Goal: Task Accomplishment & Management: Use online tool/utility

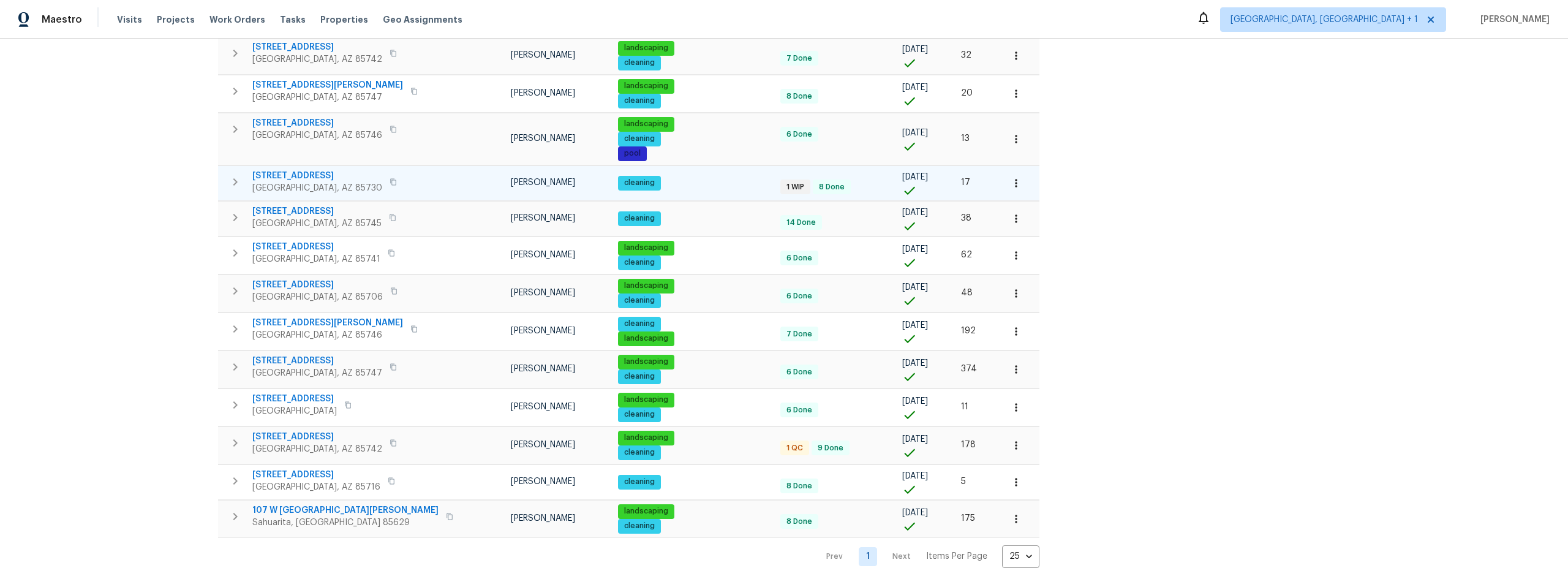
scroll to position [497, 0]
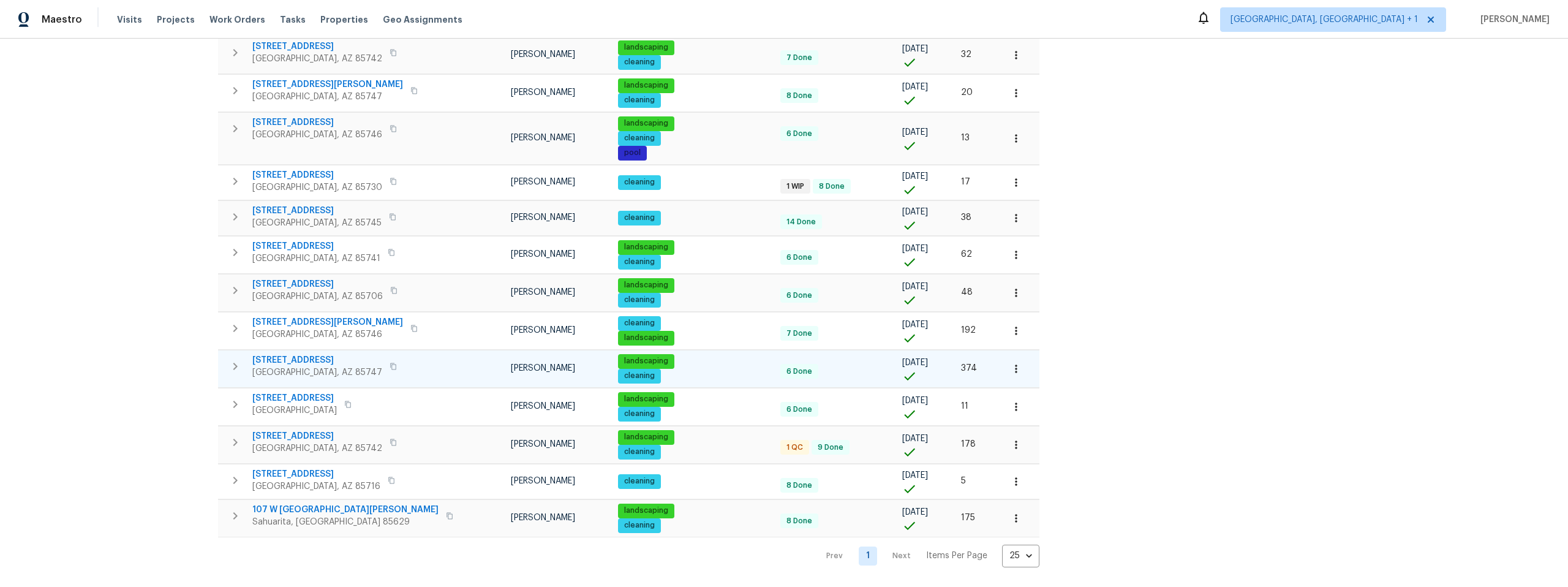
click at [390, 363] on icon "button" at bounding box center [393, 366] width 6 height 7
click at [318, 354] on span "[STREET_ADDRESS]" at bounding box center [317, 360] width 130 height 12
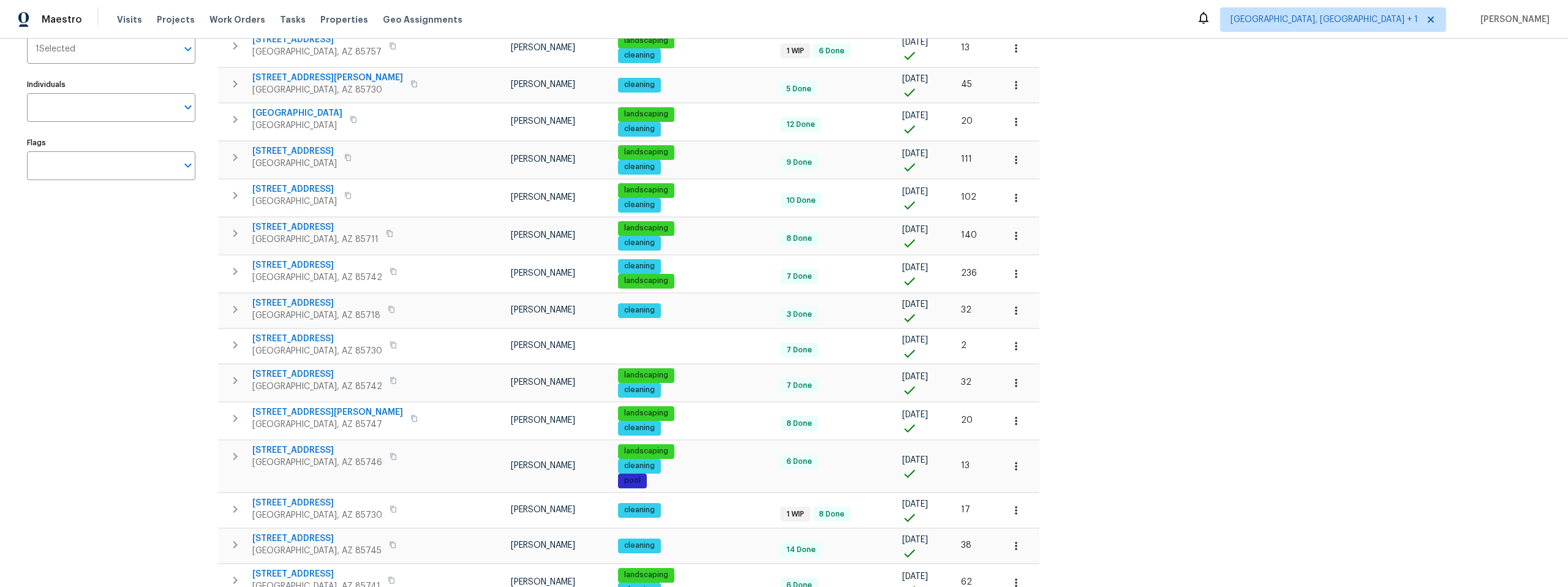
scroll to position [0, 0]
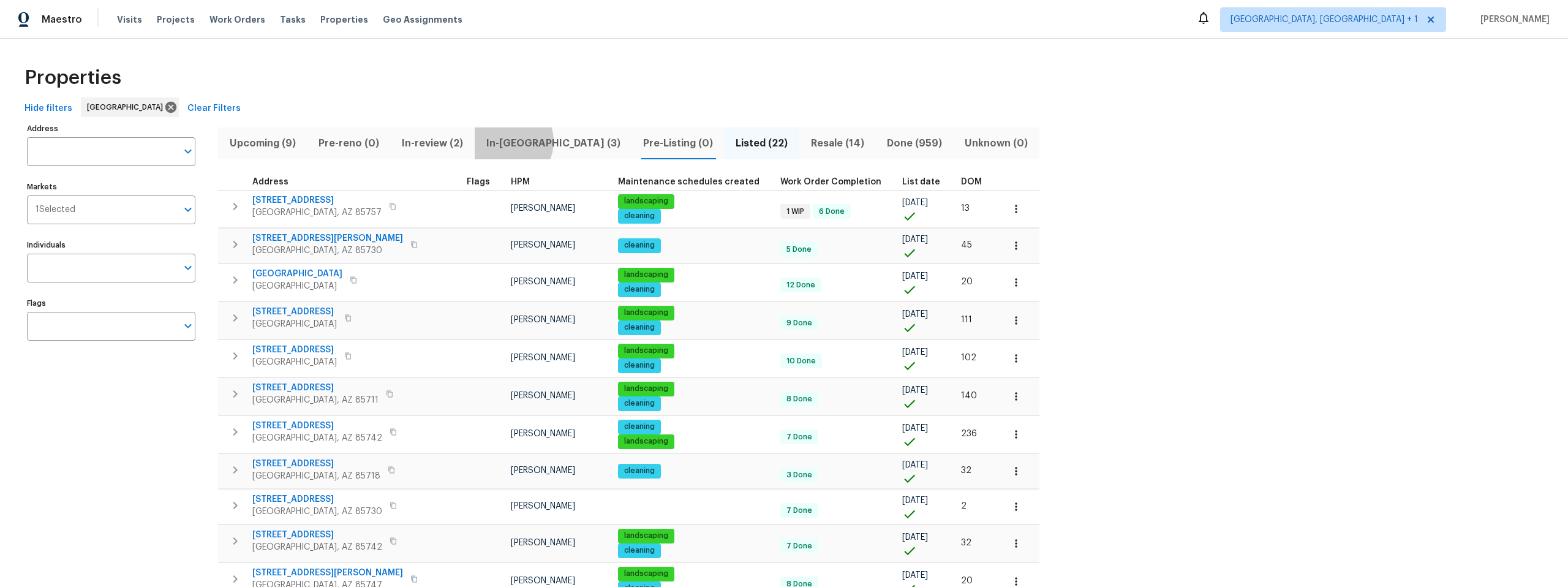
click at [505, 141] on span "In-reno (3)" at bounding box center [553, 143] width 142 height 17
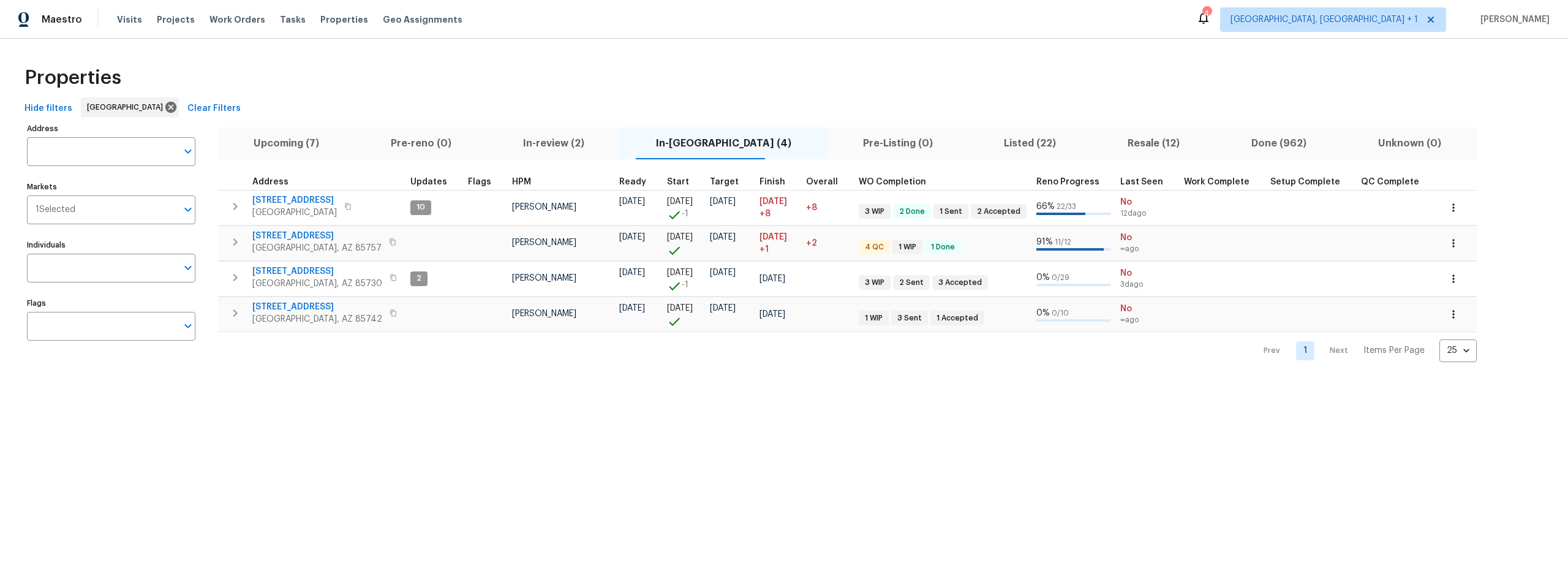
click at [976, 141] on span "Listed (22)" at bounding box center [1030, 143] width 109 height 17
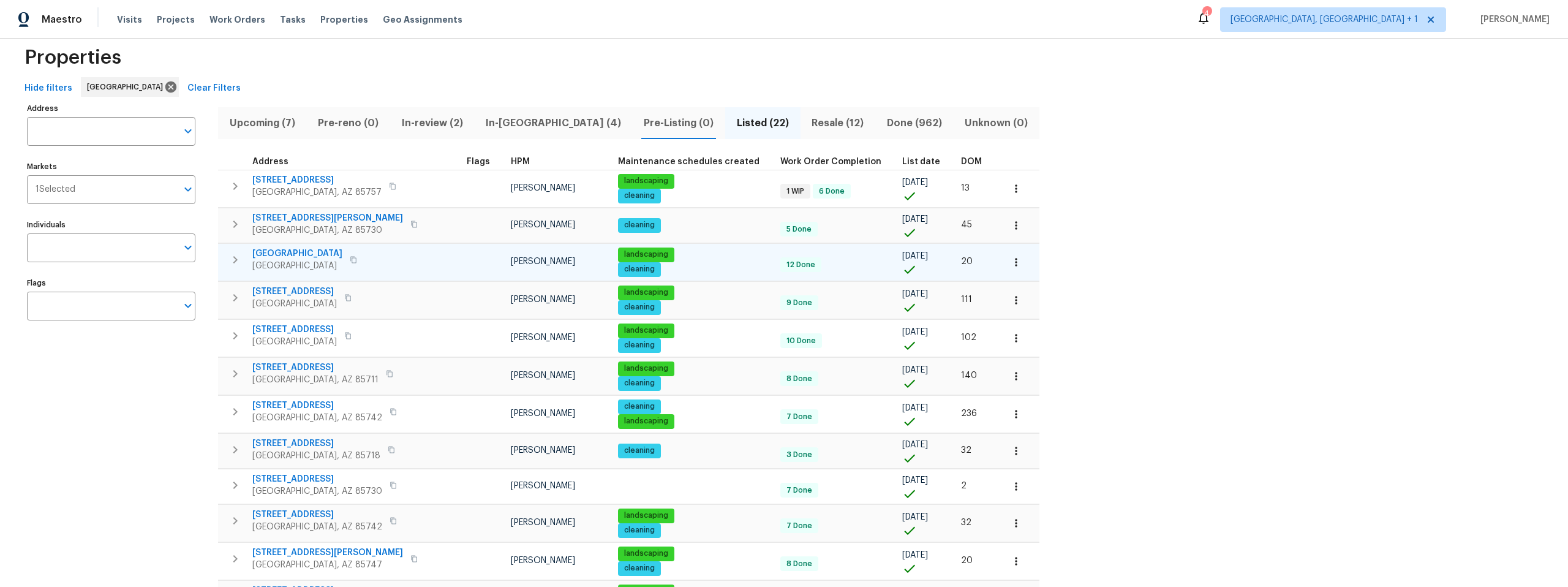
scroll to position [22, 0]
click at [350, 258] on icon "button" at bounding box center [353, 258] width 6 height 7
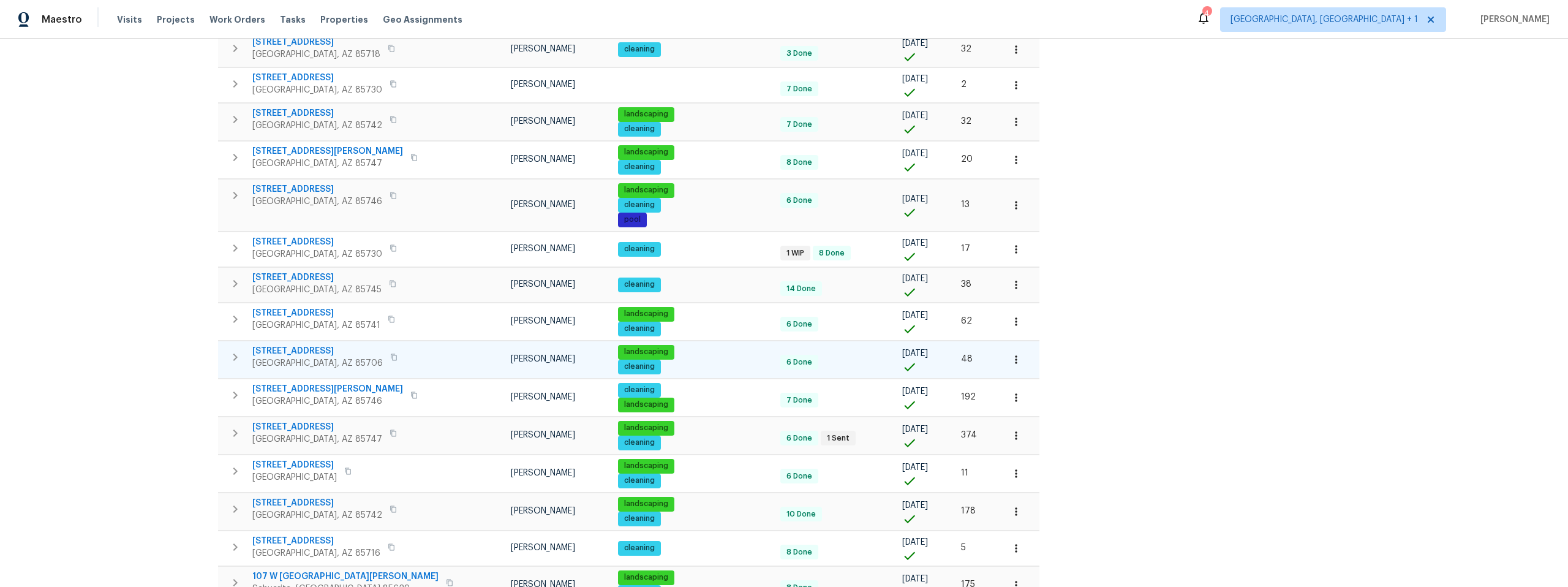
scroll to position [447, 0]
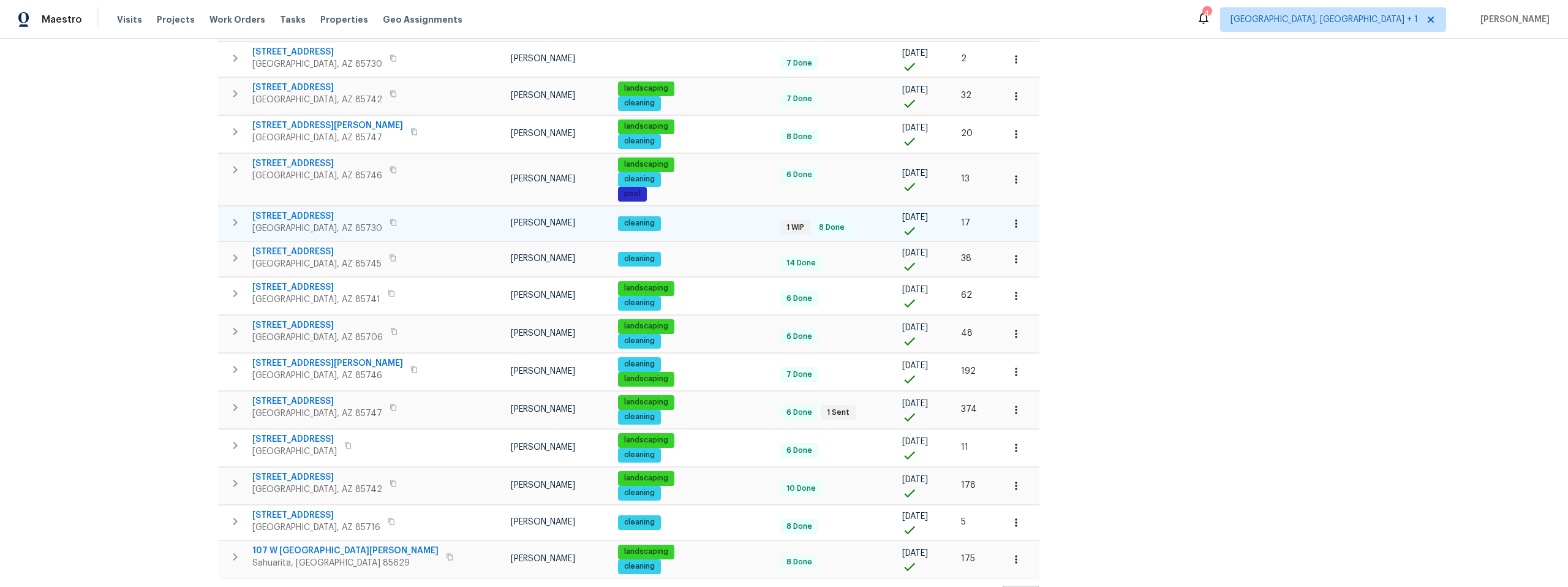
click at [390, 222] on icon "button" at bounding box center [393, 222] width 7 height 7
click at [390, 223] on icon "button" at bounding box center [393, 222] width 7 height 7
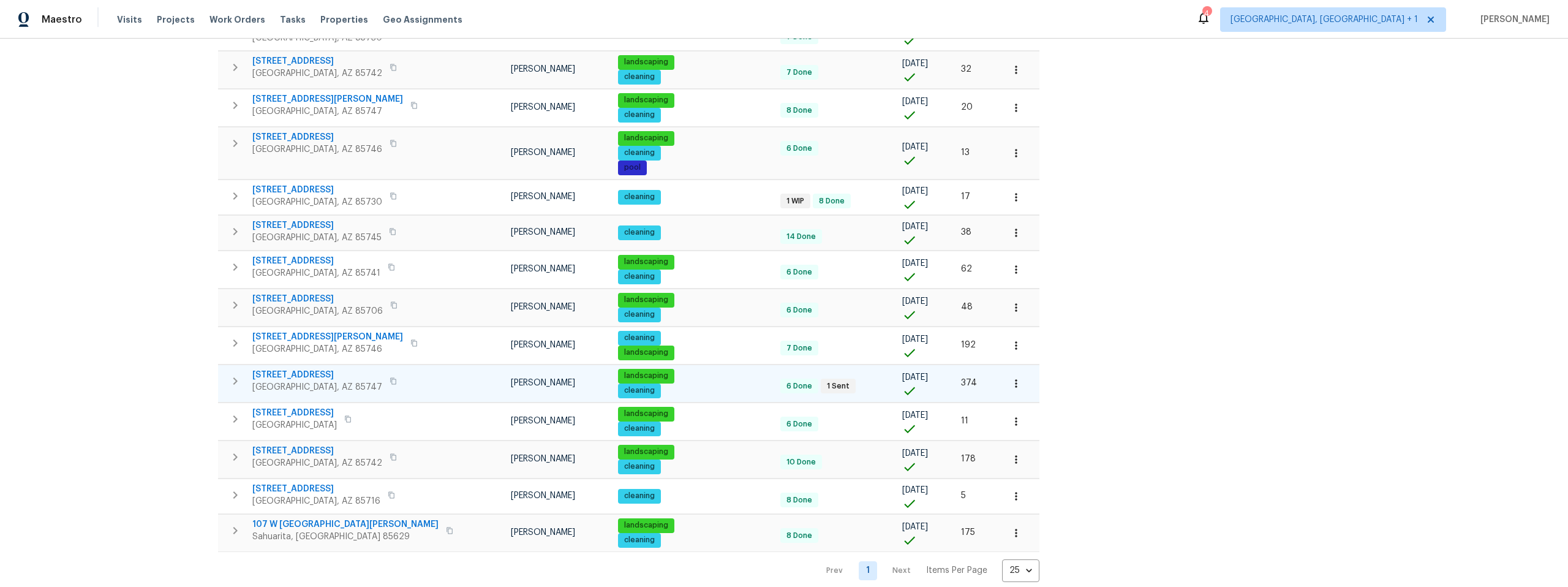
scroll to position [497, 0]
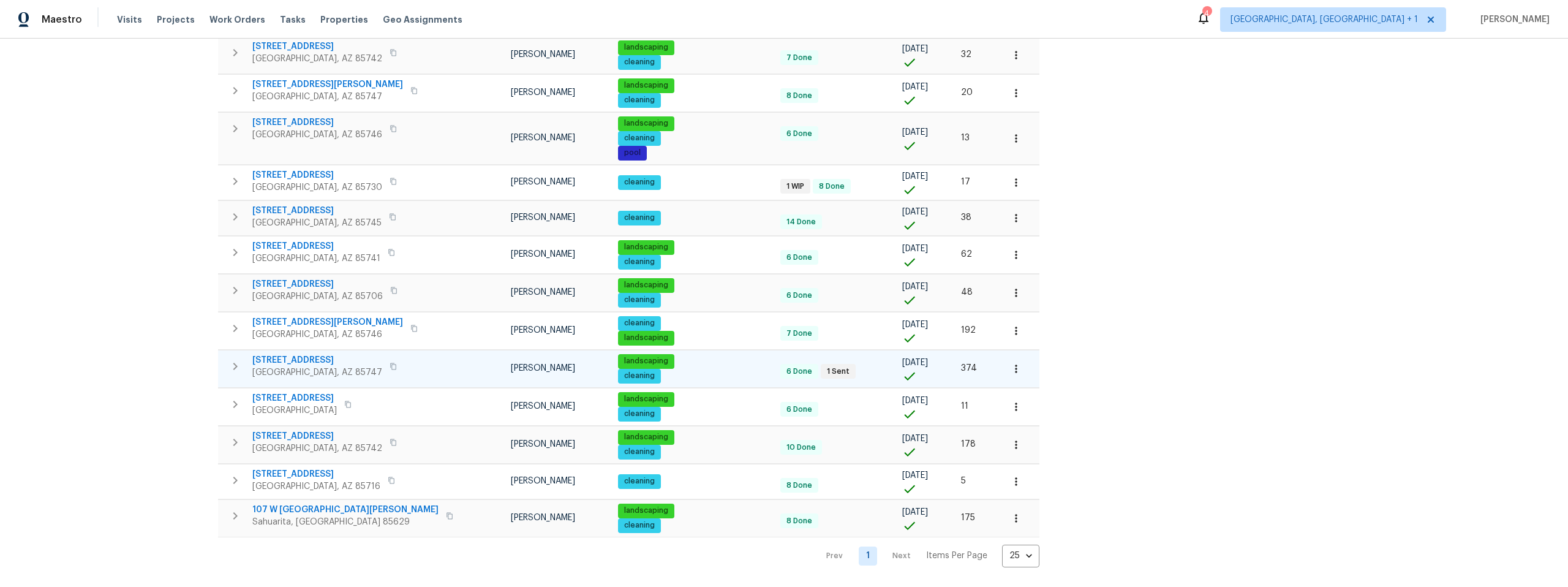
click at [390, 363] on icon "button" at bounding box center [393, 366] width 7 height 7
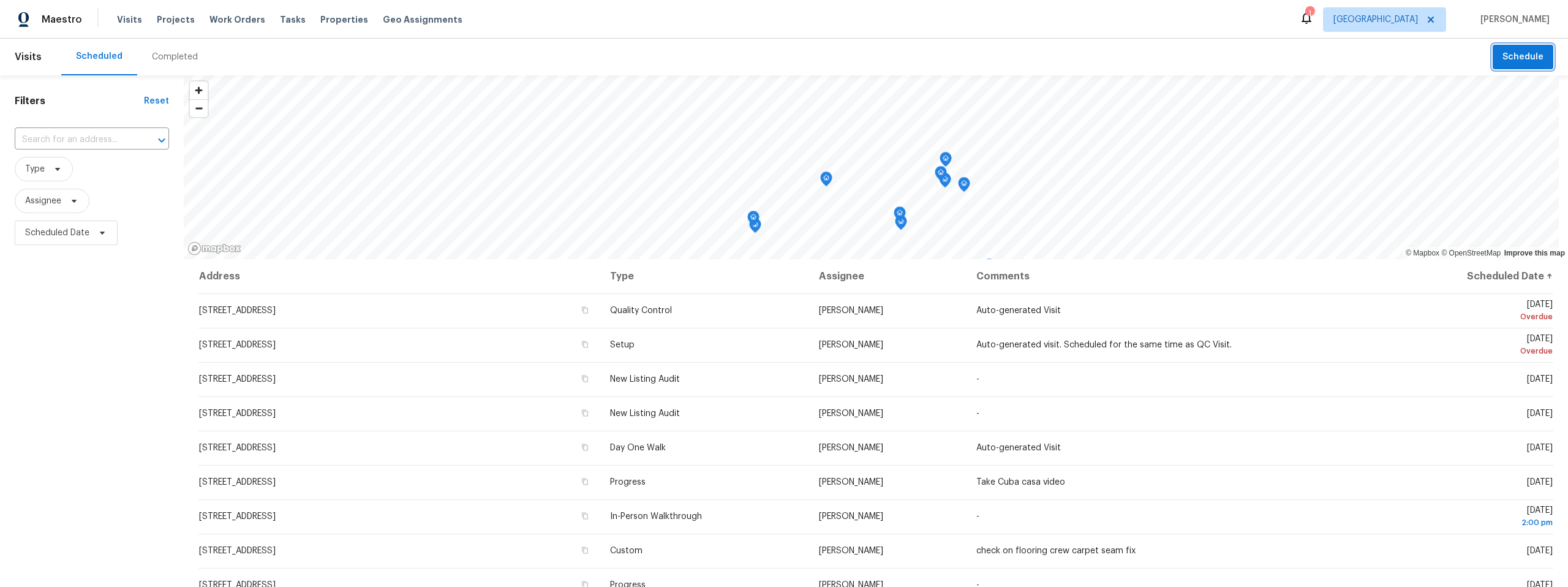
click at [1519, 50] on span "Schedule" at bounding box center [1523, 57] width 41 height 15
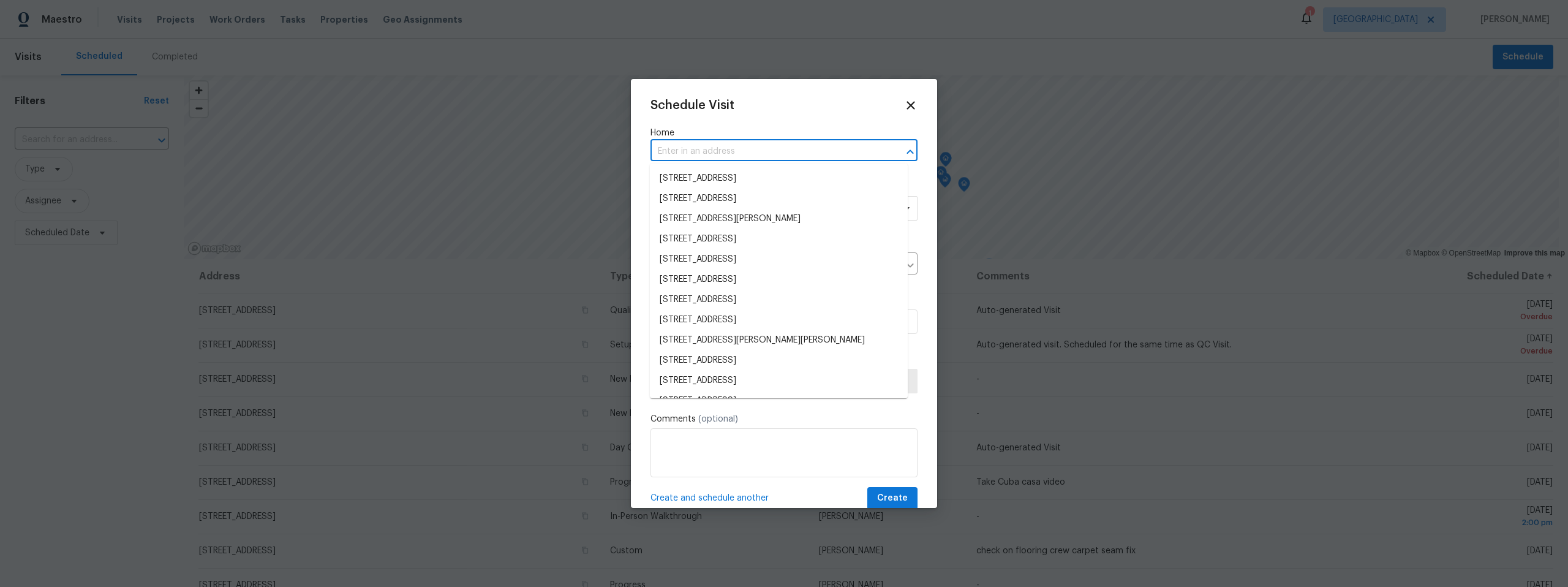
paste input "[STREET_ADDRESS]"
type input "[STREET_ADDRESS]"
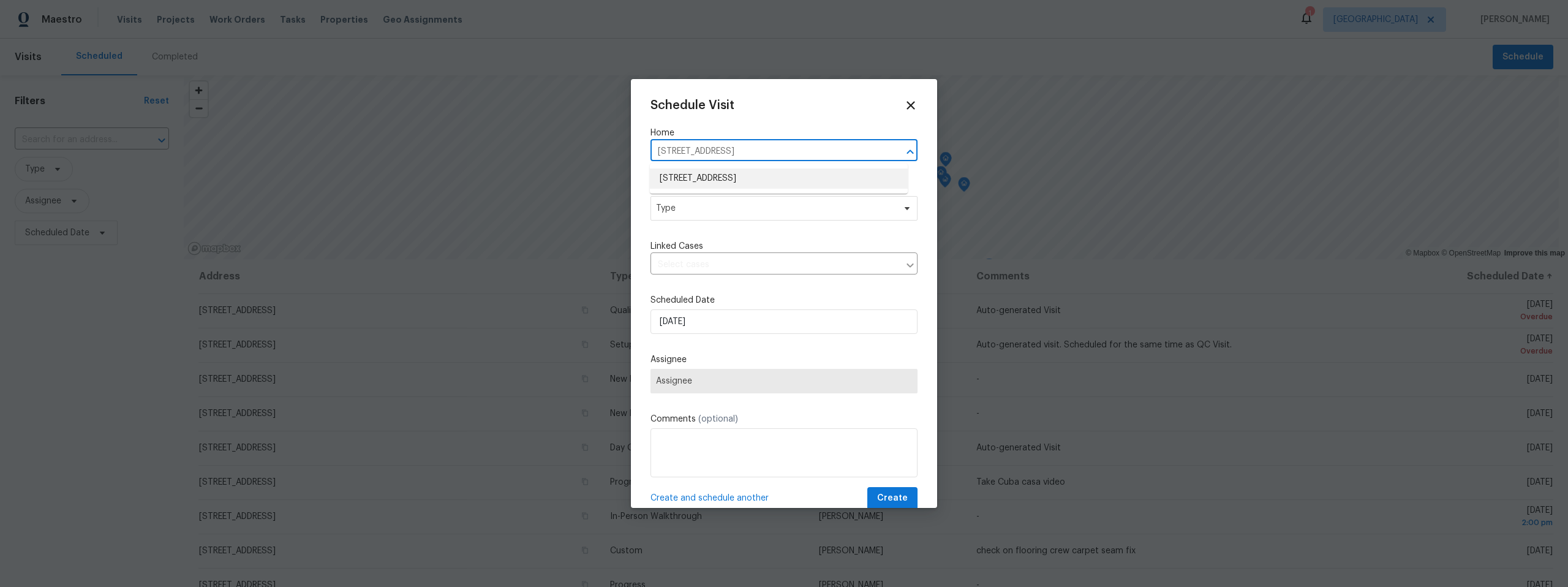
click at [732, 176] on li "[STREET_ADDRESS]" at bounding box center [779, 179] width 258 height 20
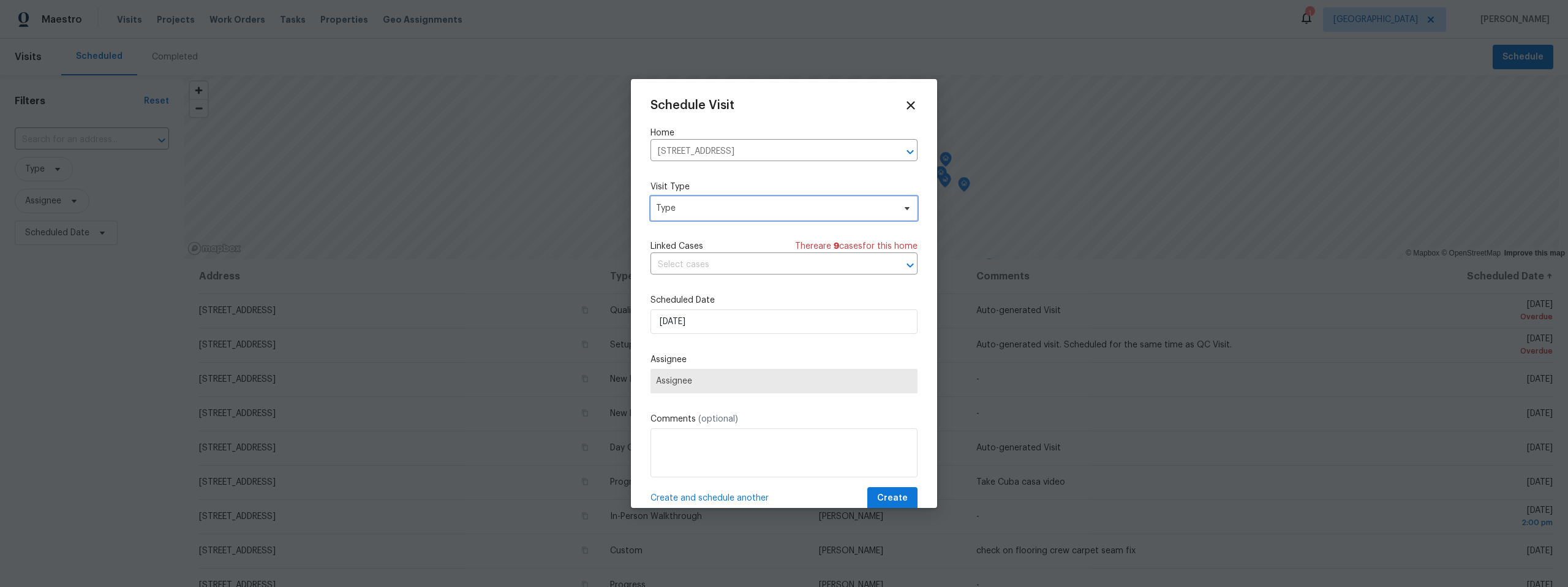
click at [718, 208] on span "Type" at bounding box center [775, 208] width 238 height 12
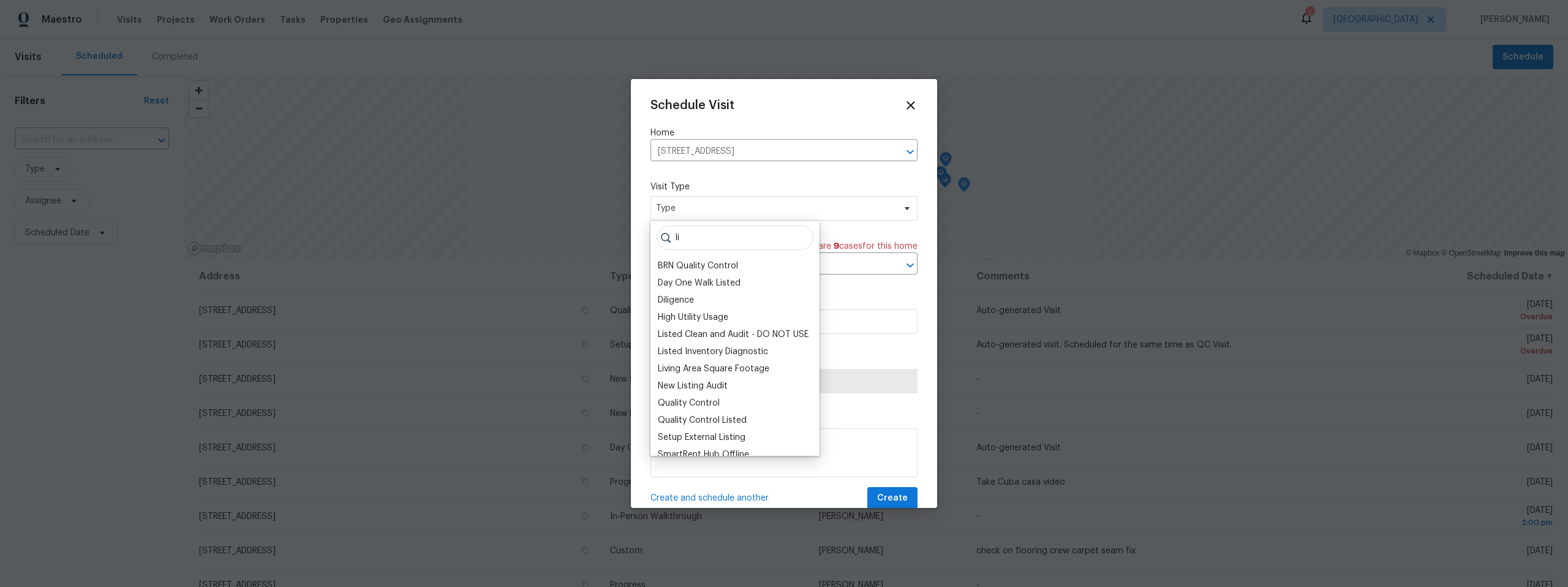
type input "l"
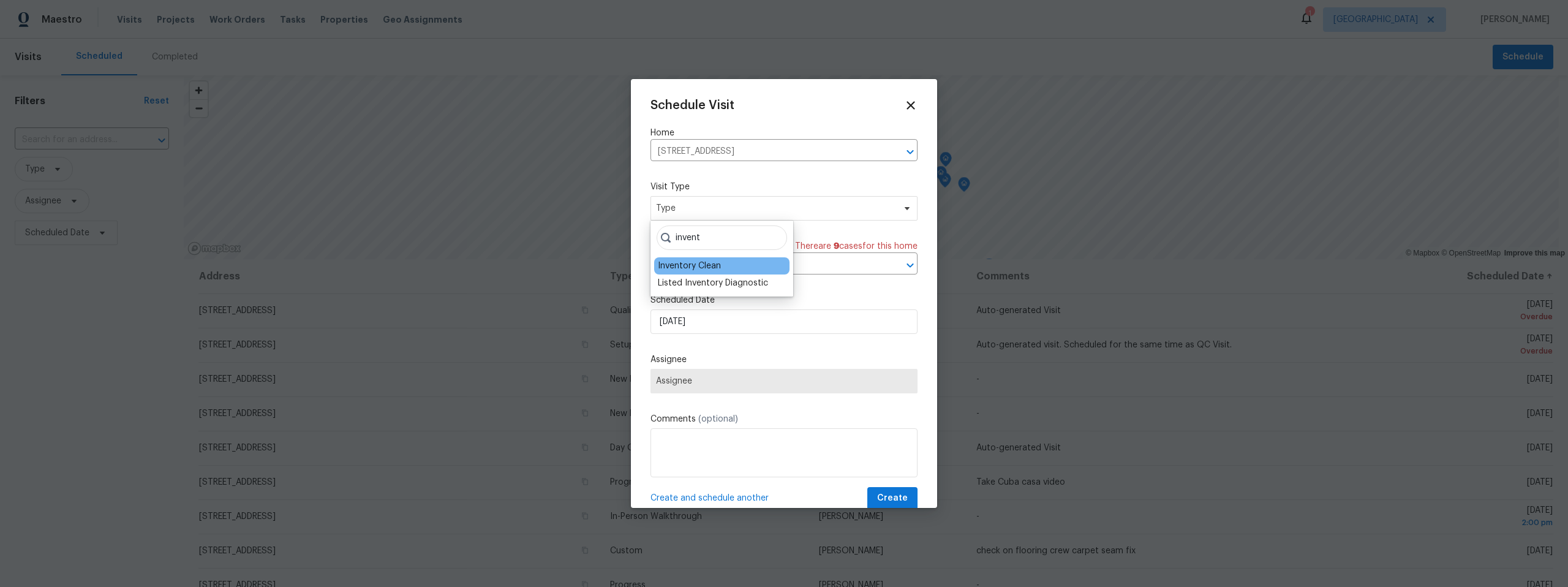
type input "invent"
click at [713, 261] on div "Inventory Clean" at bounding box center [689, 266] width 63 height 12
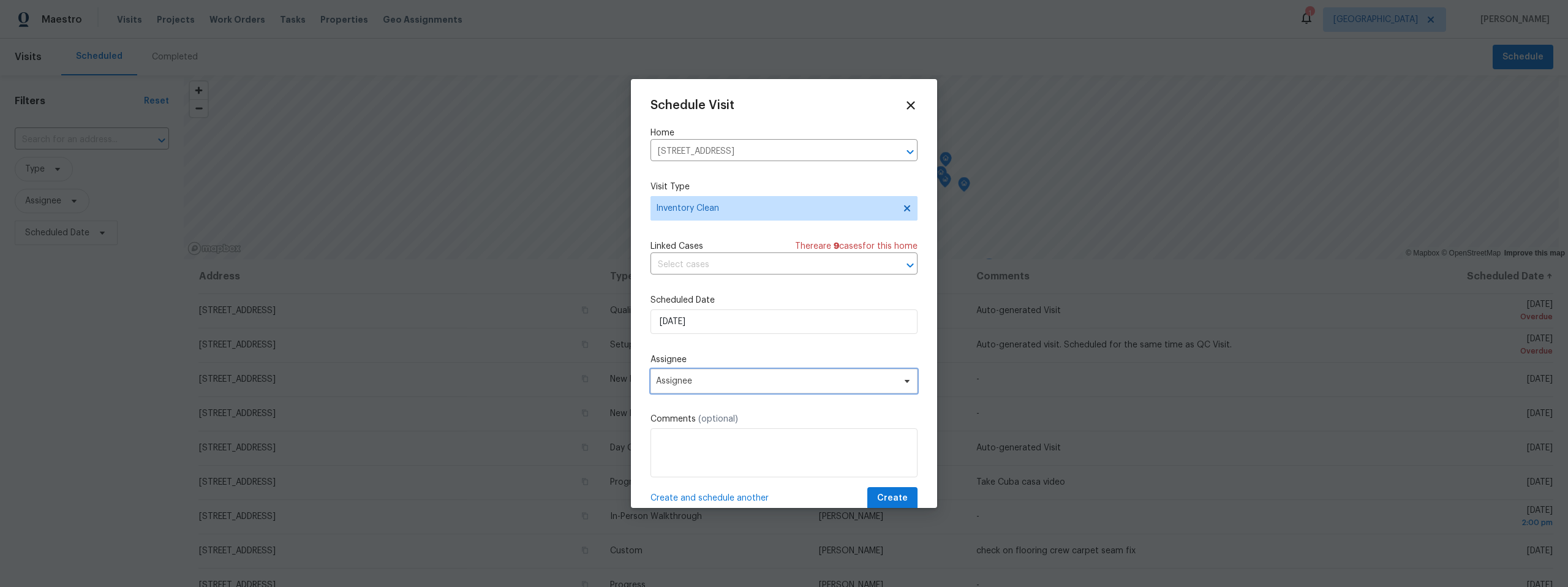
click at [742, 374] on span "Assignee" at bounding box center [784, 381] width 267 height 25
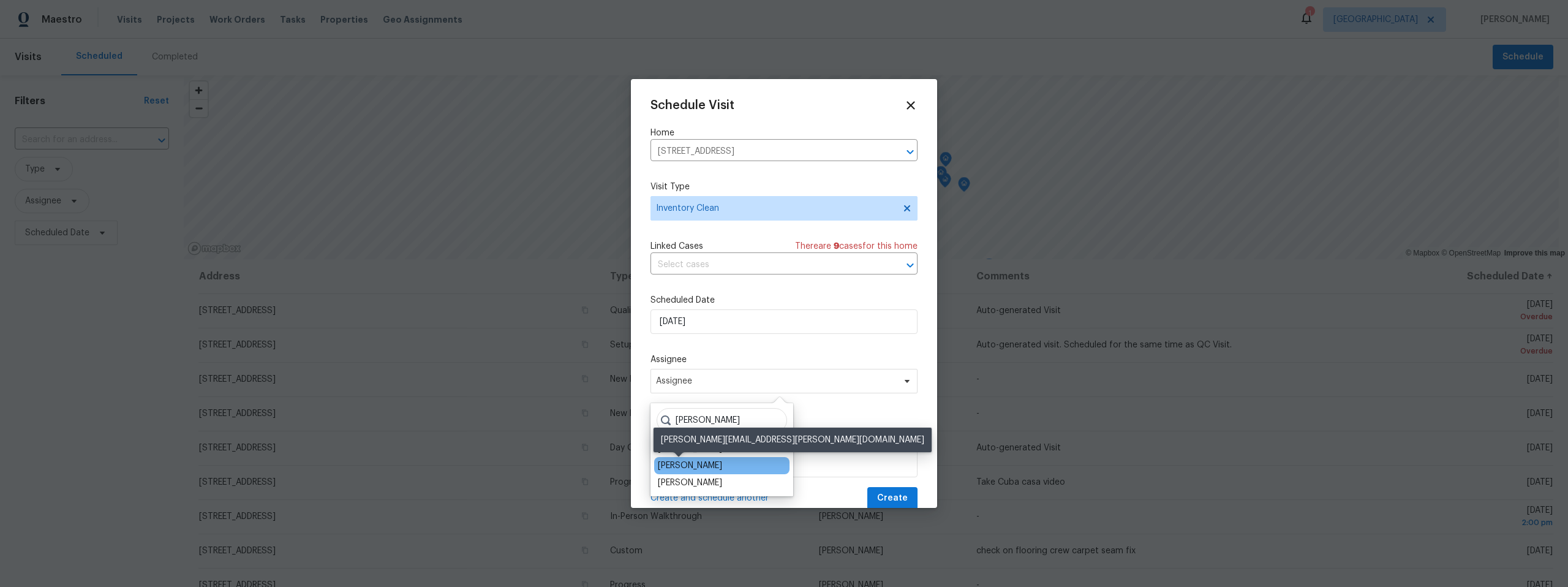
type input "john"
click at [693, 462] on div "[PERSON_NAME]" at bounding box center [690, 466] width 64 height 12
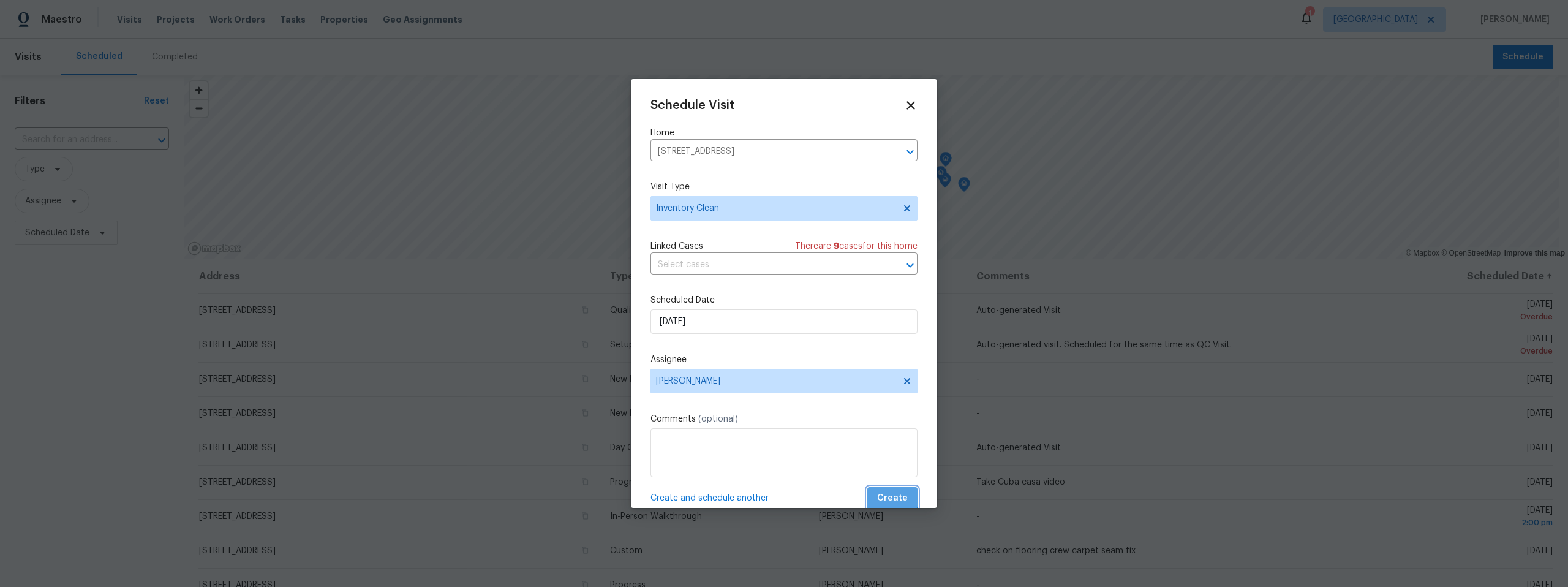
click at [884, 494] on span "Create" at bounding box center [892, 498] width 31 height 15
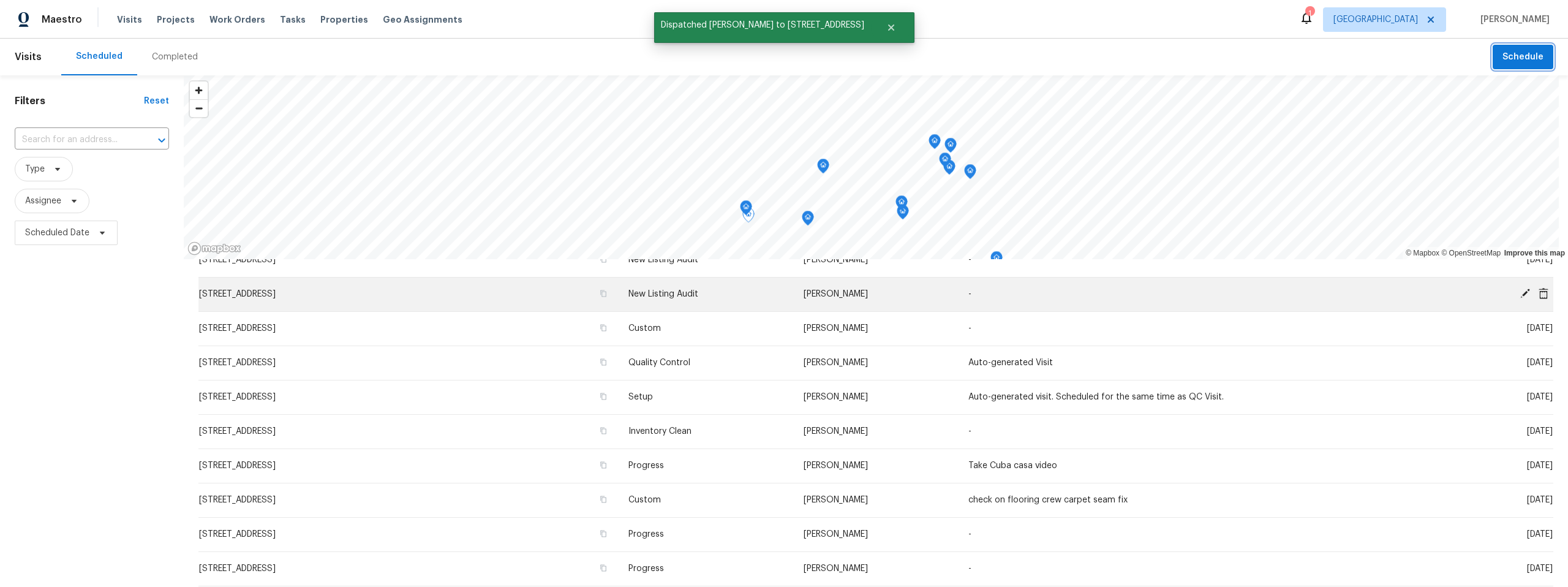
scroll to position [3, 0]
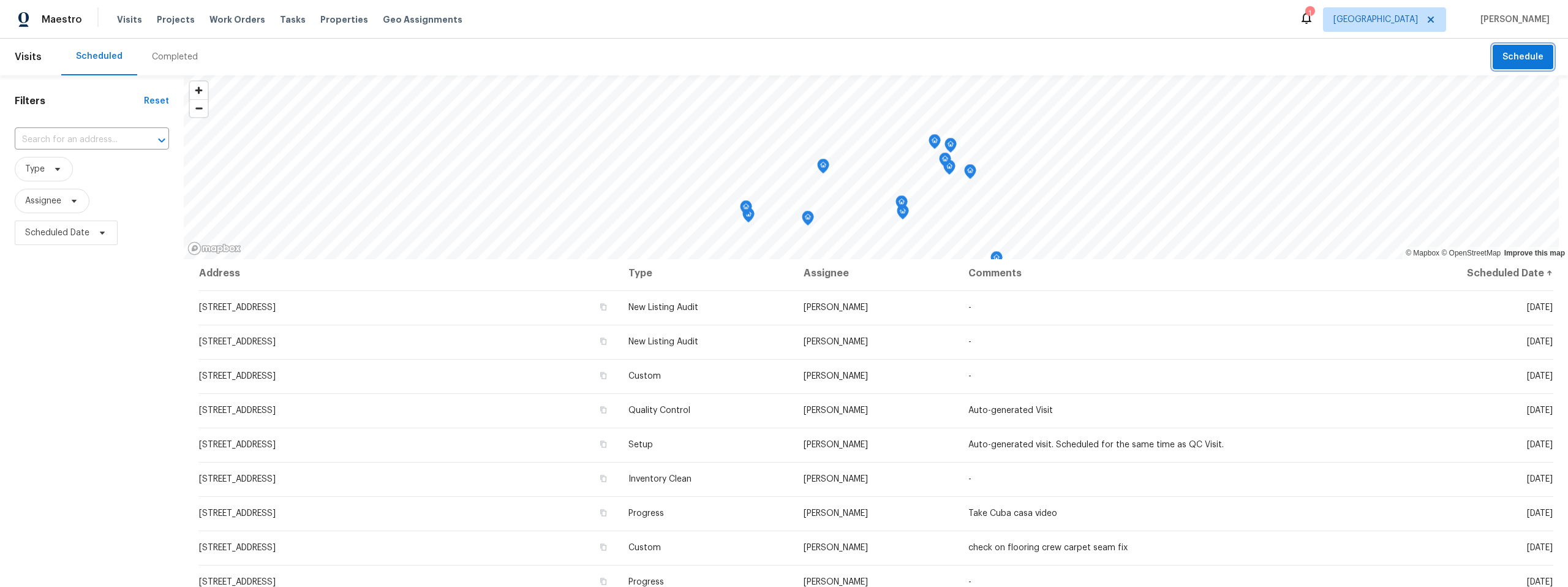
click at [1528, 61] on span "Schedule" at bounding box center [1523, 57] width 41 height 15
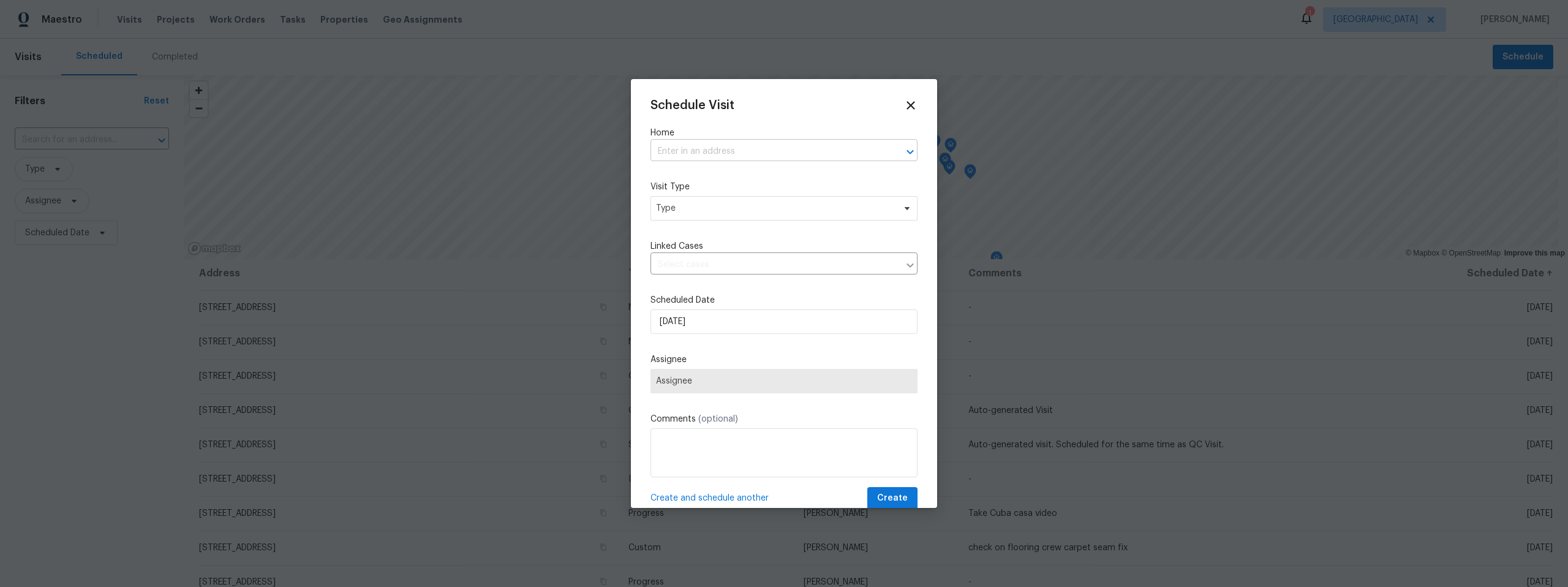
click at [771, 147] on input "text" at bounding box center [766, 151] width 233 height 19
paste input "3960 S Cedarwood Way Tucson AZ 85730"
type input "3960 S Cedarwood Way Tucson AZ 85730"
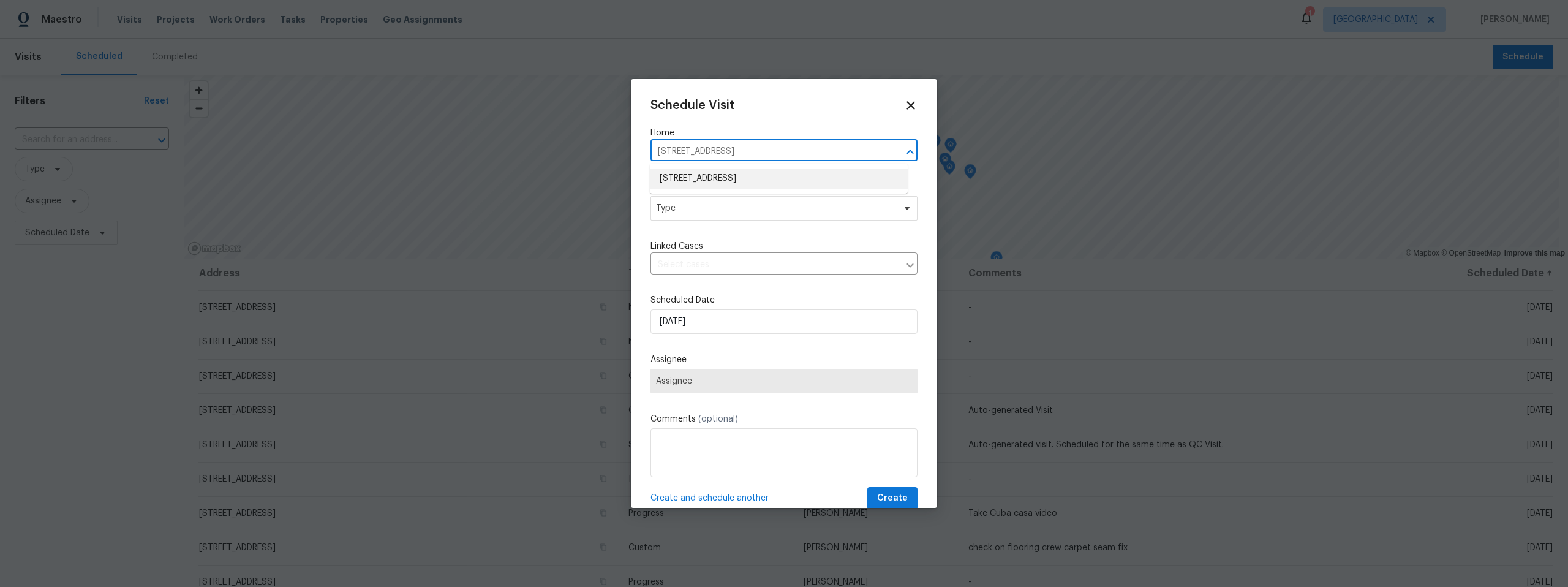
click at [732, 179] on li "3960 S Cedarwood Way, Tucson, AZ 85730" at bounding box center [779, 179] width 258 height 20
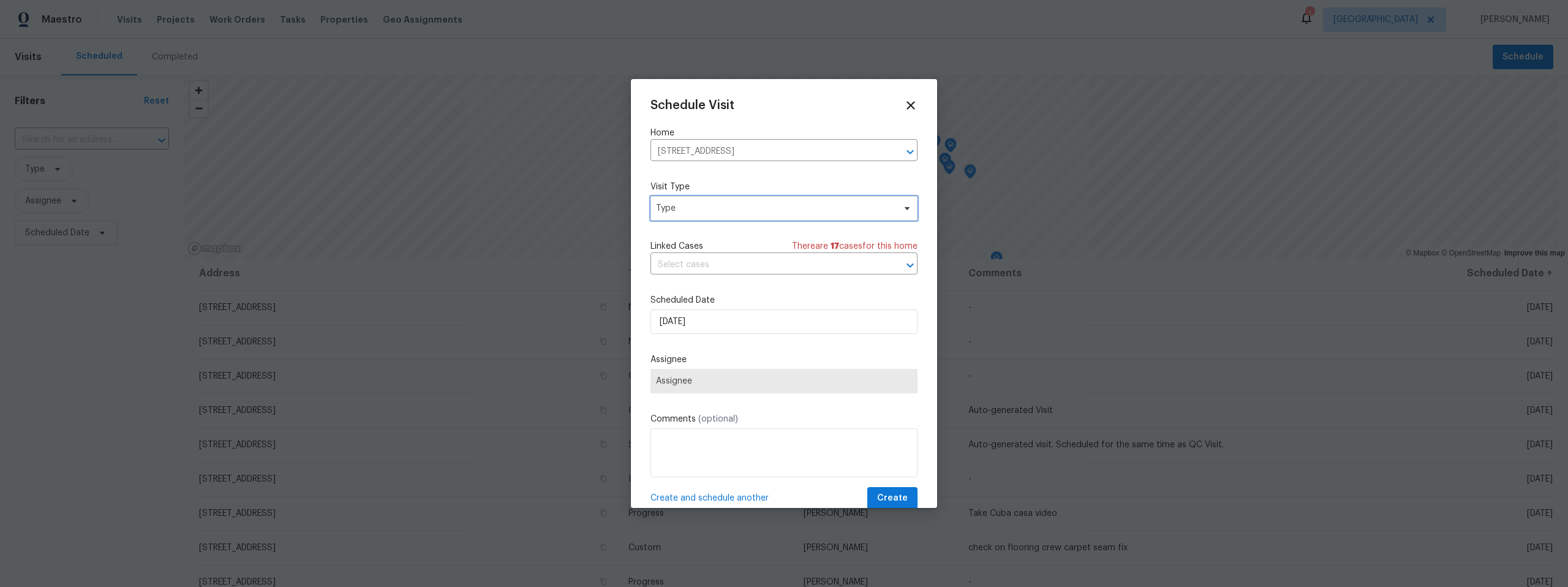
click at [723, 208] on span "Type" at bounding box center [775, 208] width 238 height 12
type input "inven"
click at [711, 256] on div "inven Inventory Clean Listed Inventory Diagnostic" at bounding box center [721, 258] width 143 height 76
click at [710, 261] on div "Inventory Clean" at bounding box center [689, 266] width 63 height 12
click at [720, 384] on span "Assignee" at bounding box center [776, 381] width 240 height 10
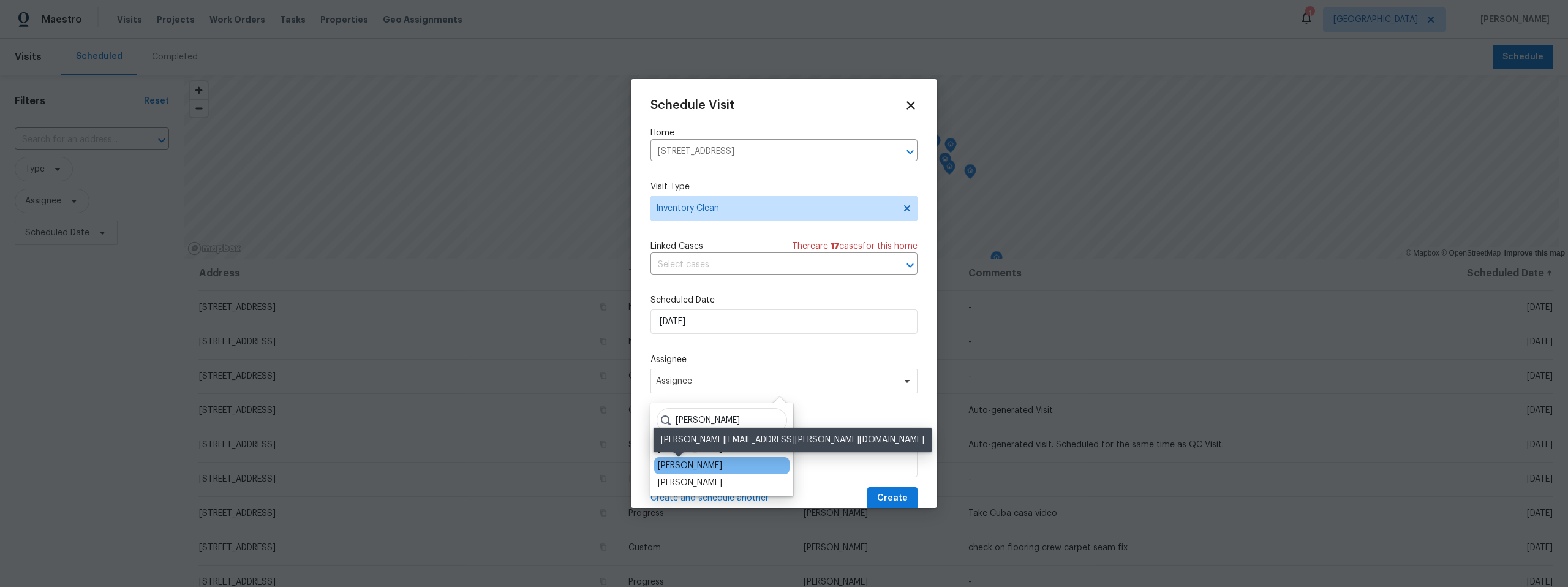
type input "john"
click at [663, 463] on div "[PERSON_NAME]" at bounding box center [690, 466] width 64 height 12
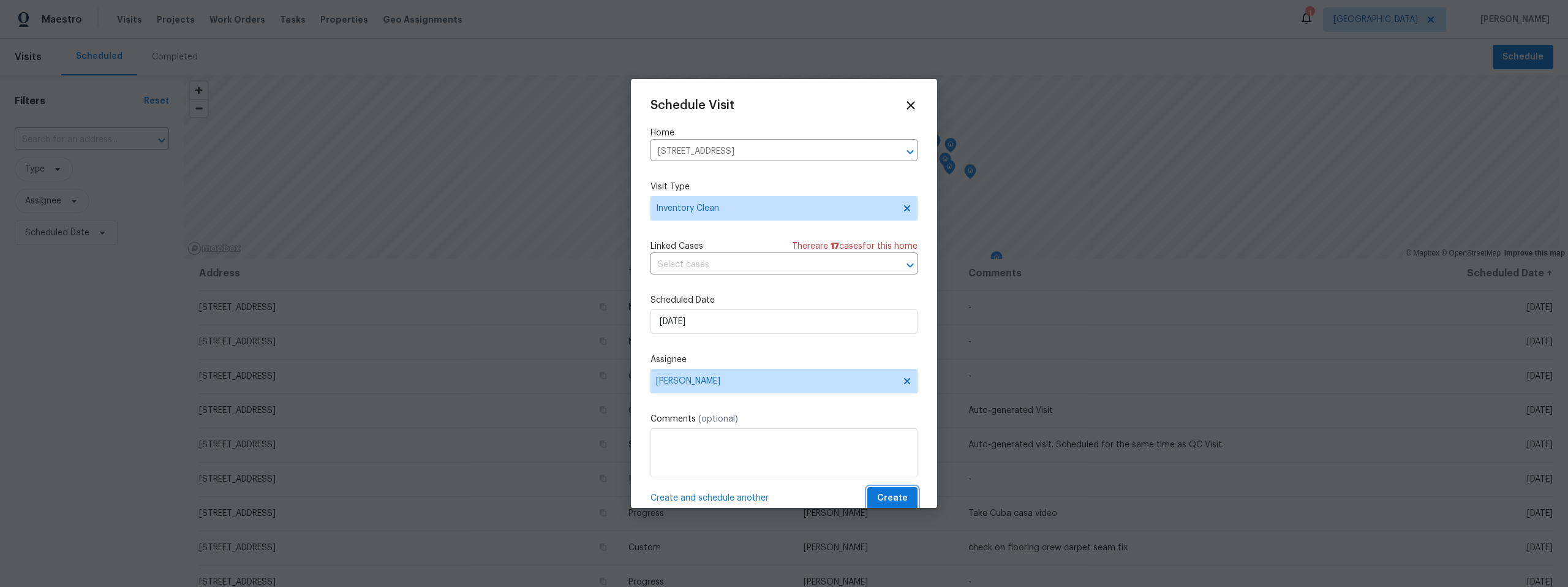
click at [897, 494] on span "Create" at bounding box center [892, 498] width 31 height 15
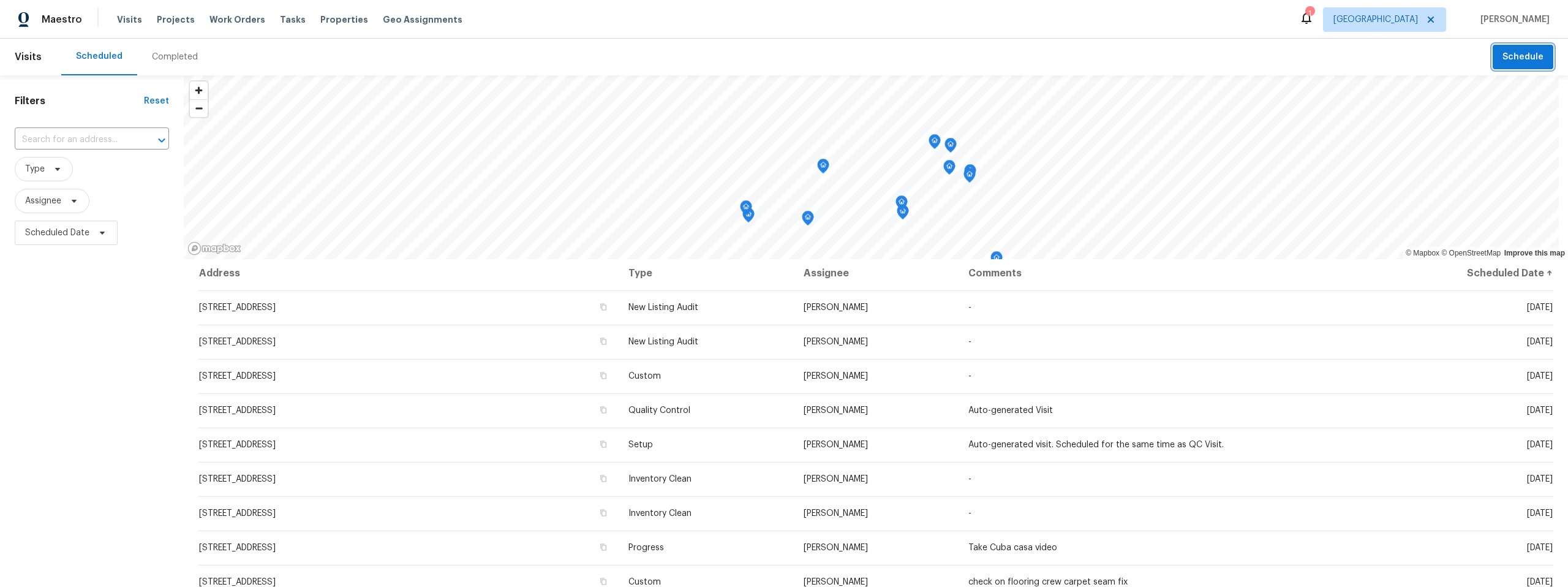
click at [1514, 57] on span "Schedule" at bounding box center [1523, 57] width 41 height 15
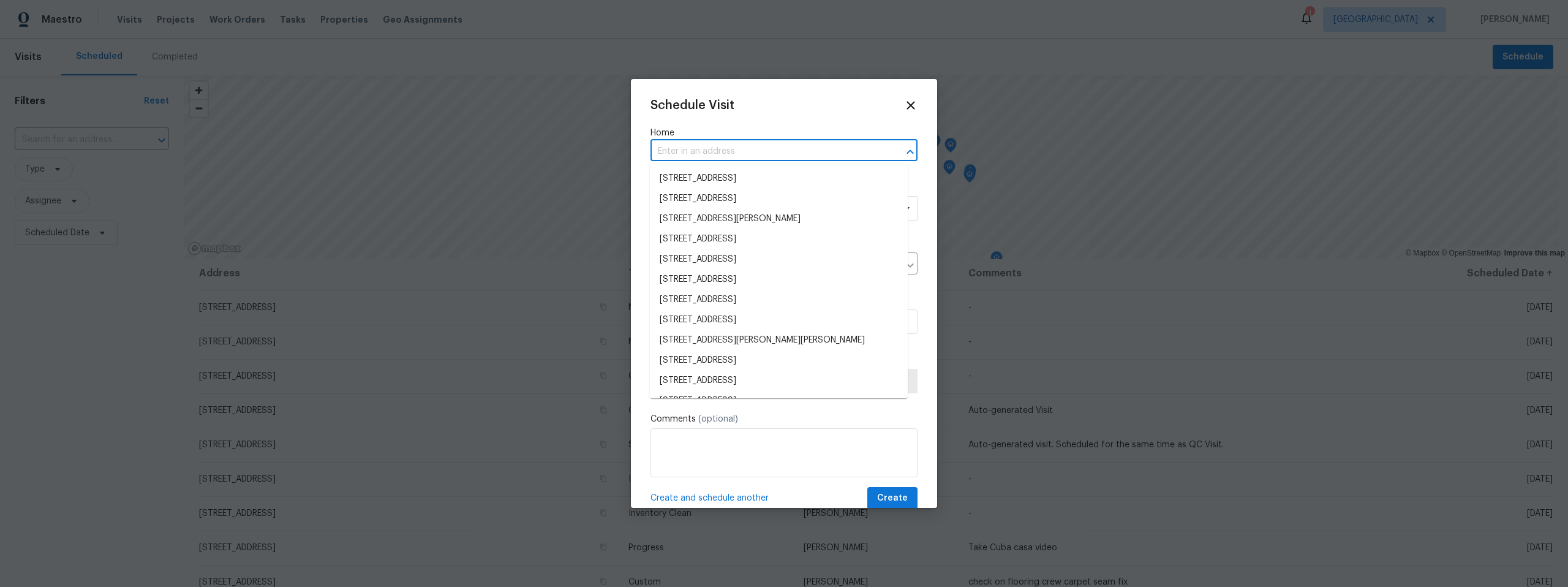
click at [750, 148] on input "text" at bounding box center [766, 151] width 233 height 19
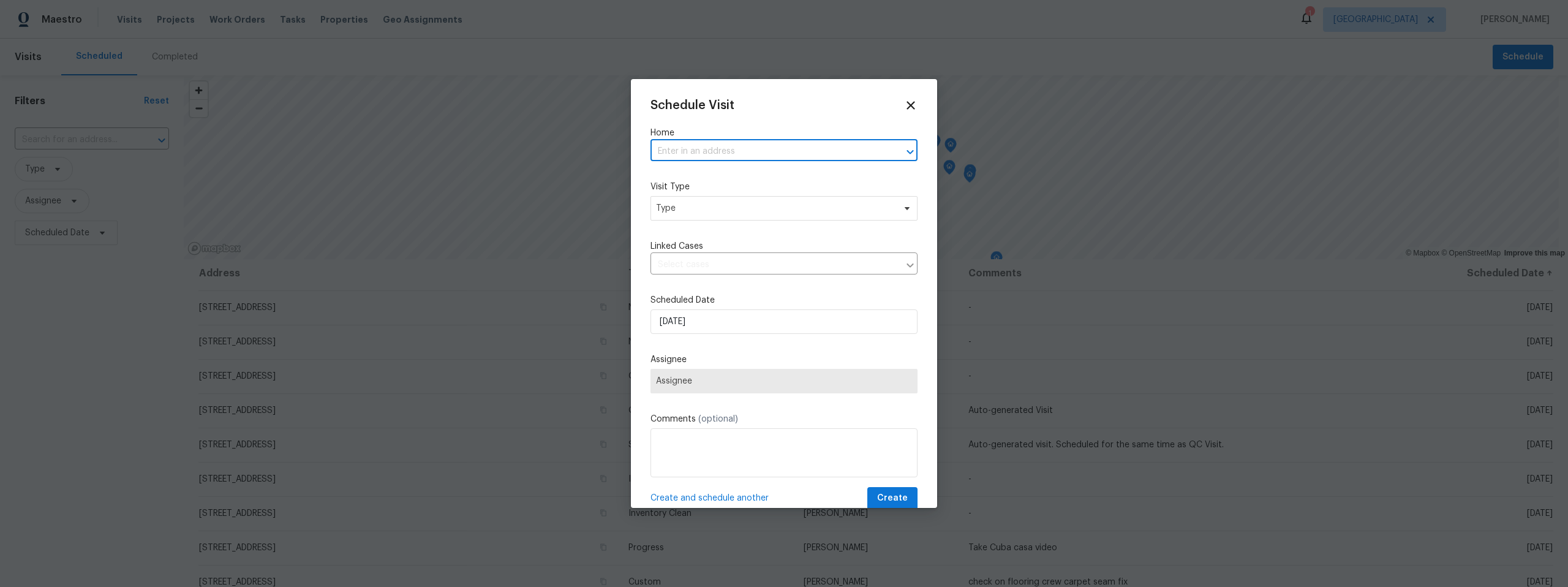
paste input "11307 E Squash Blossom Loop Tucson AZ 85747"
type input "11307 E Squash Blossom Loop Tucson AZ 85747"
click at [732, 183] on li "11307 E Squash Blossom Loop, Tucson, AZ 85747" at bounding box center [779, 179] width 258 height 20
click at [724, 208] on span "Type" at bounding box center [775, 208] width 238 height 12
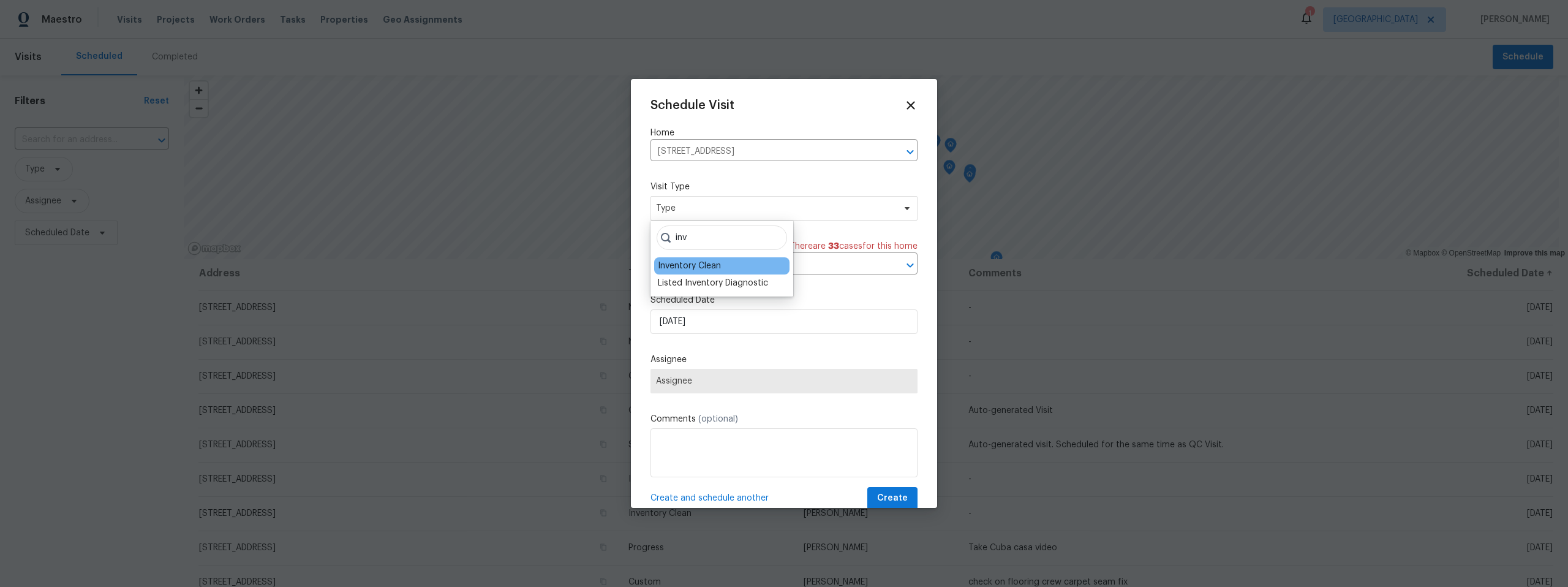
type input "inv"
click at [704, 264] on div "Inventory Clean" at bounding box center [689, 266] width 63 height 12
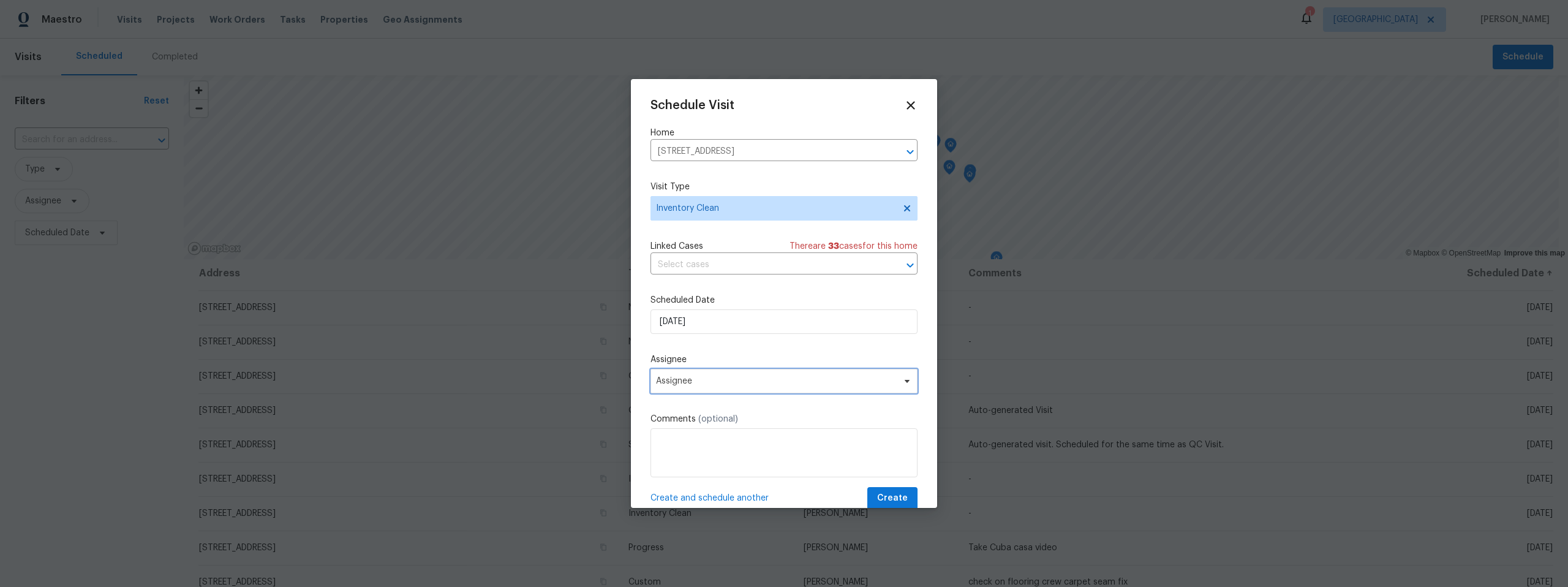
click at [713, 381] on span "Assignee" at bounding box center [776, 381] width 240 height 10
type input "john"
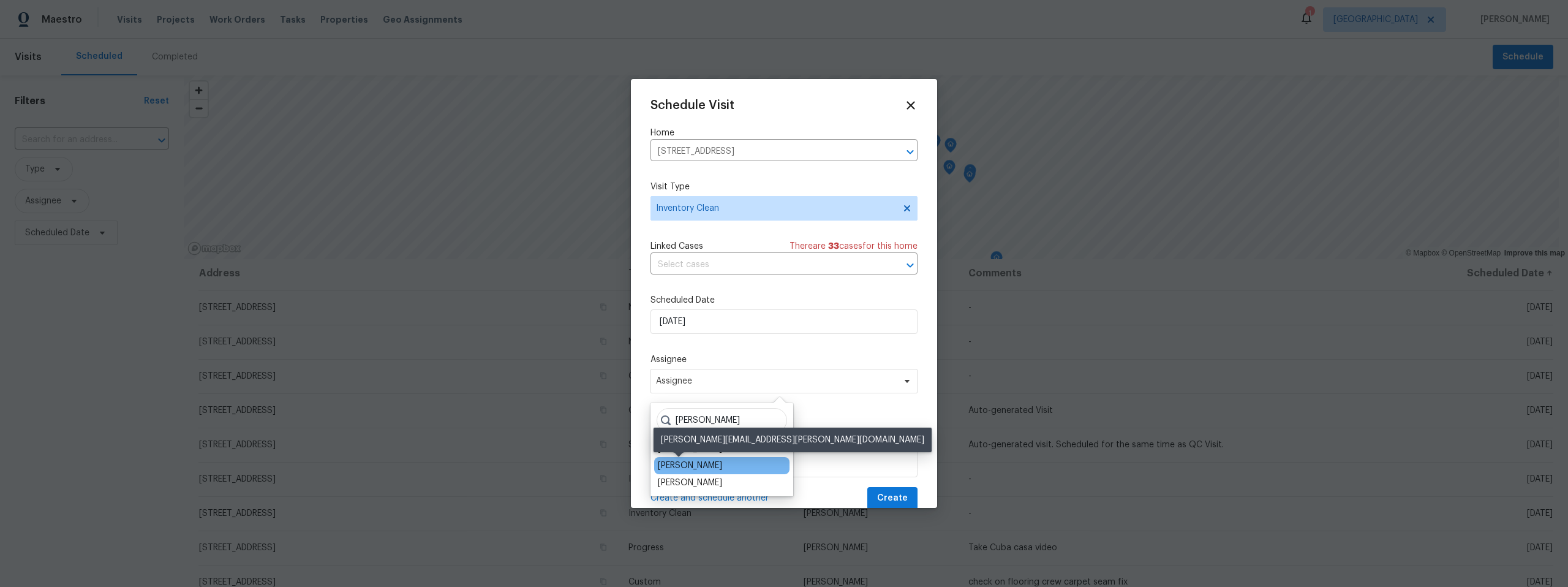
click at [670, 460] on div "[PERSON_NAME]" at bounding box center [690, 466] width 64 height 12
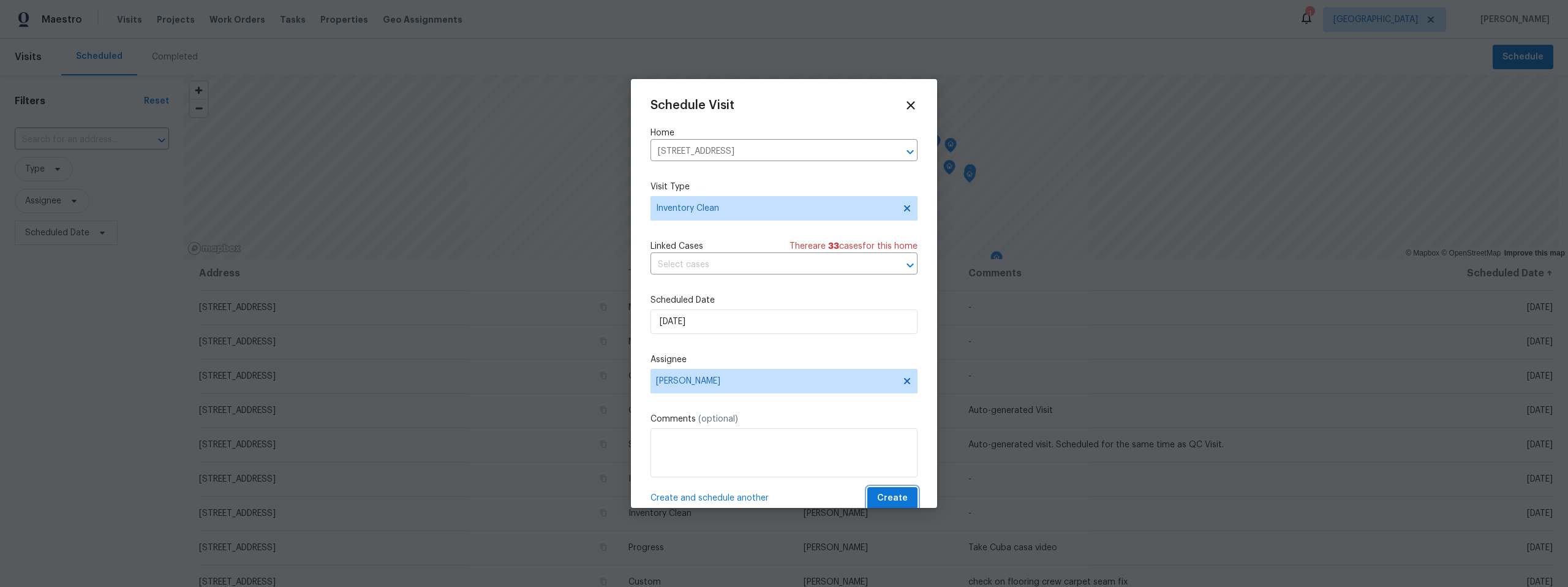
click at [889, 489] on button "Create" at bounding box center [892, 498] width 50 height 23
